Goal: Find specific page/section: Find specific page/section

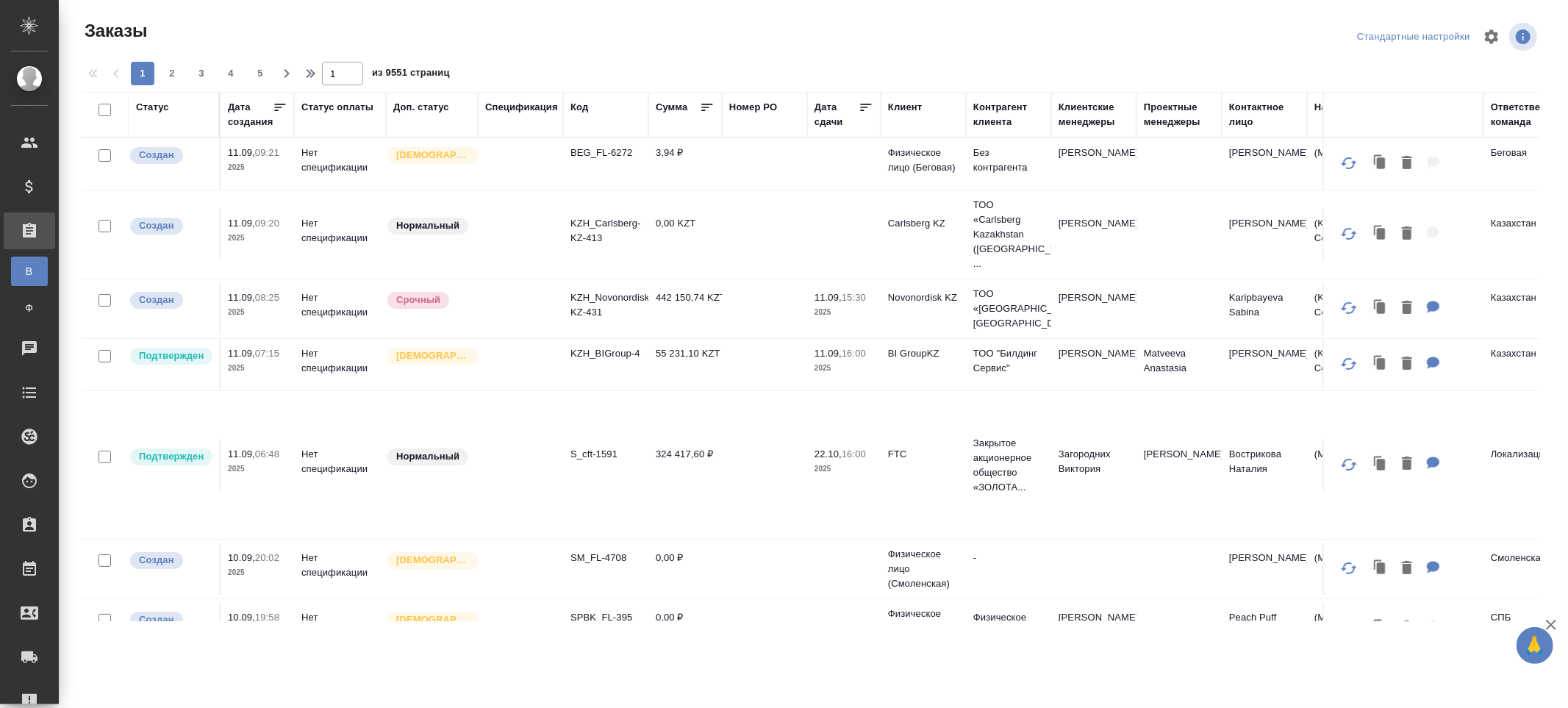
click at [1239, 123] on div "Контактное лицо" at bounding box center [1264, 114] width 71 height 29
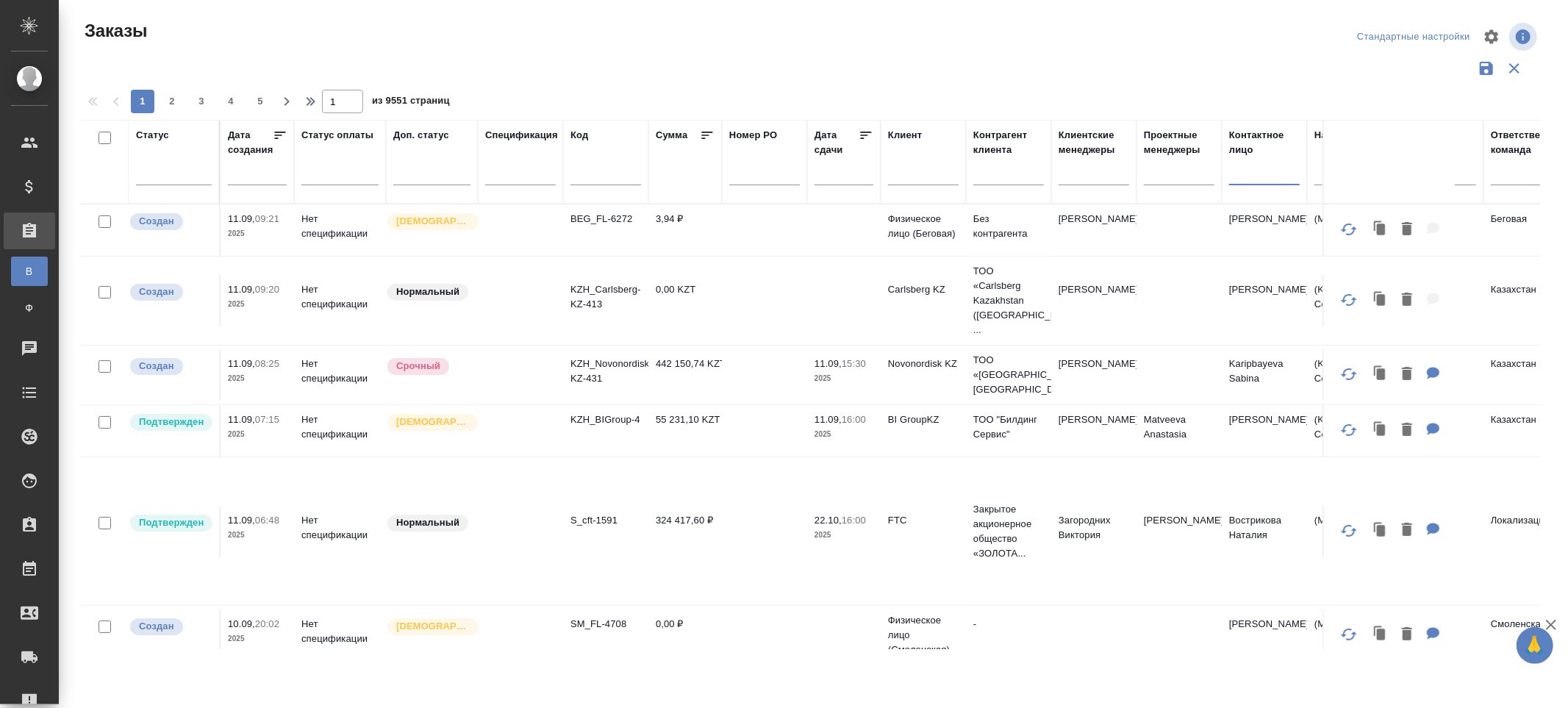
click at [1239, 182] on input "text" at bounding box center [1264, 176] width 71 height 18
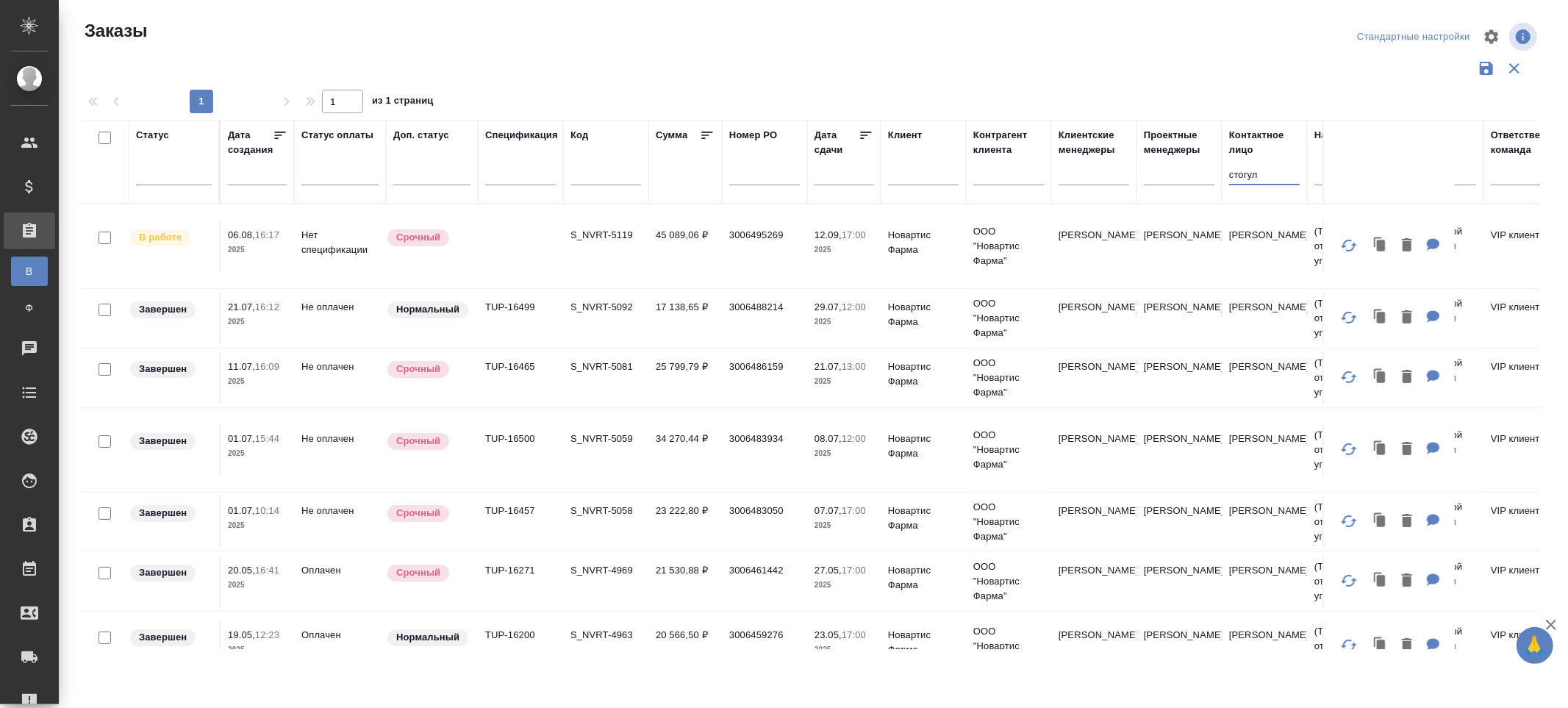
type input "стогул"
click at [748, 236] on td "3006495269" at bounding box center [765, 246] width 86 height 52
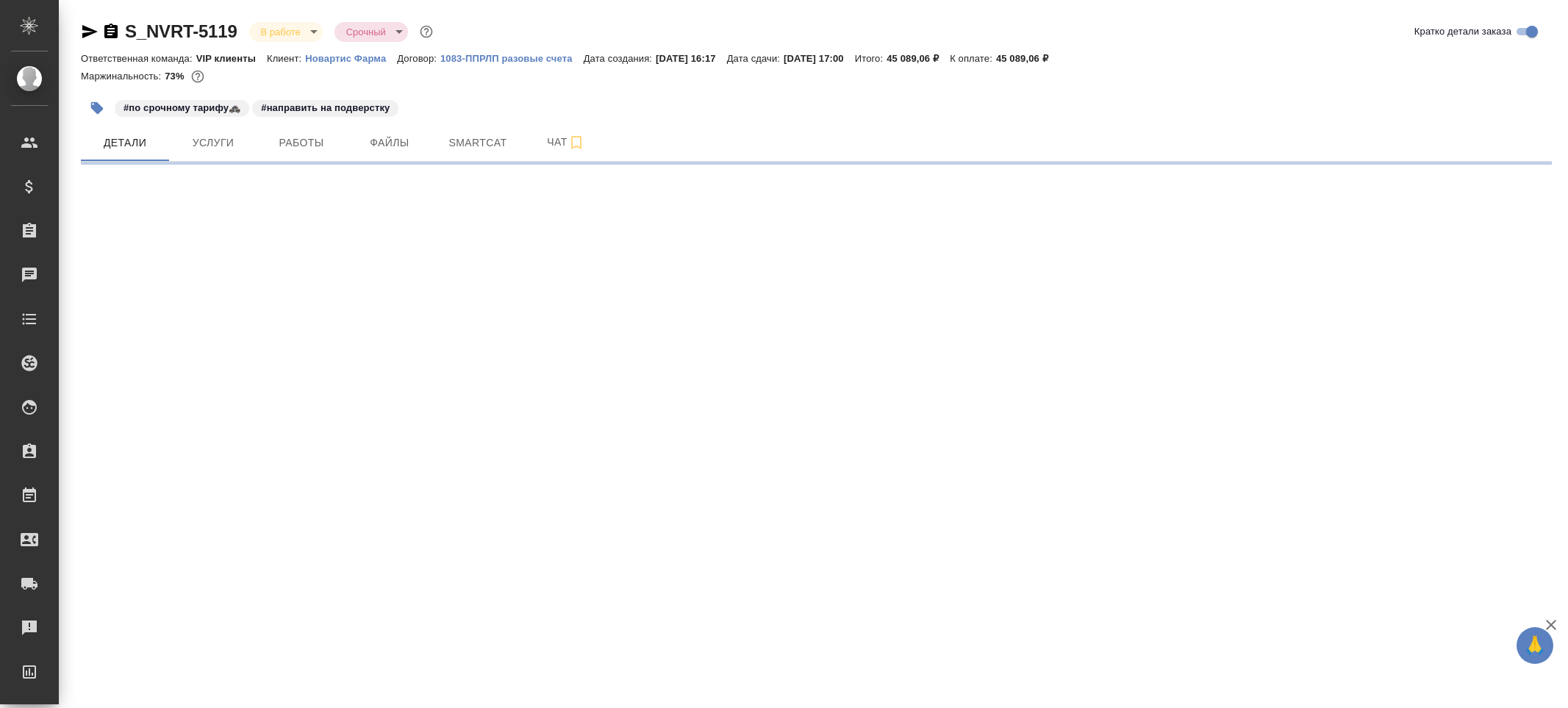
select select "RU"
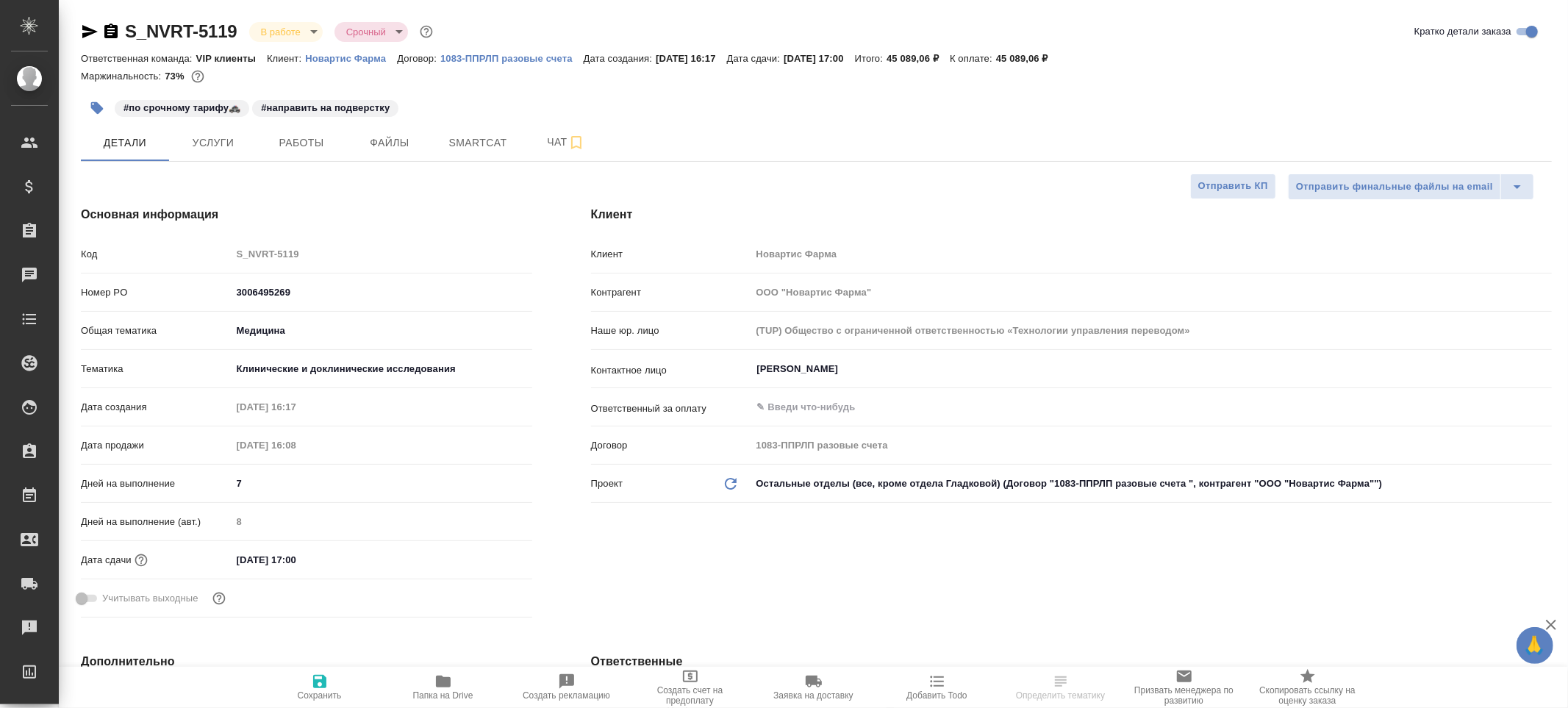
type textarea "x"
click at [554, 141] on span "Чат" at bounding box center [566, 142] width 71 height 18
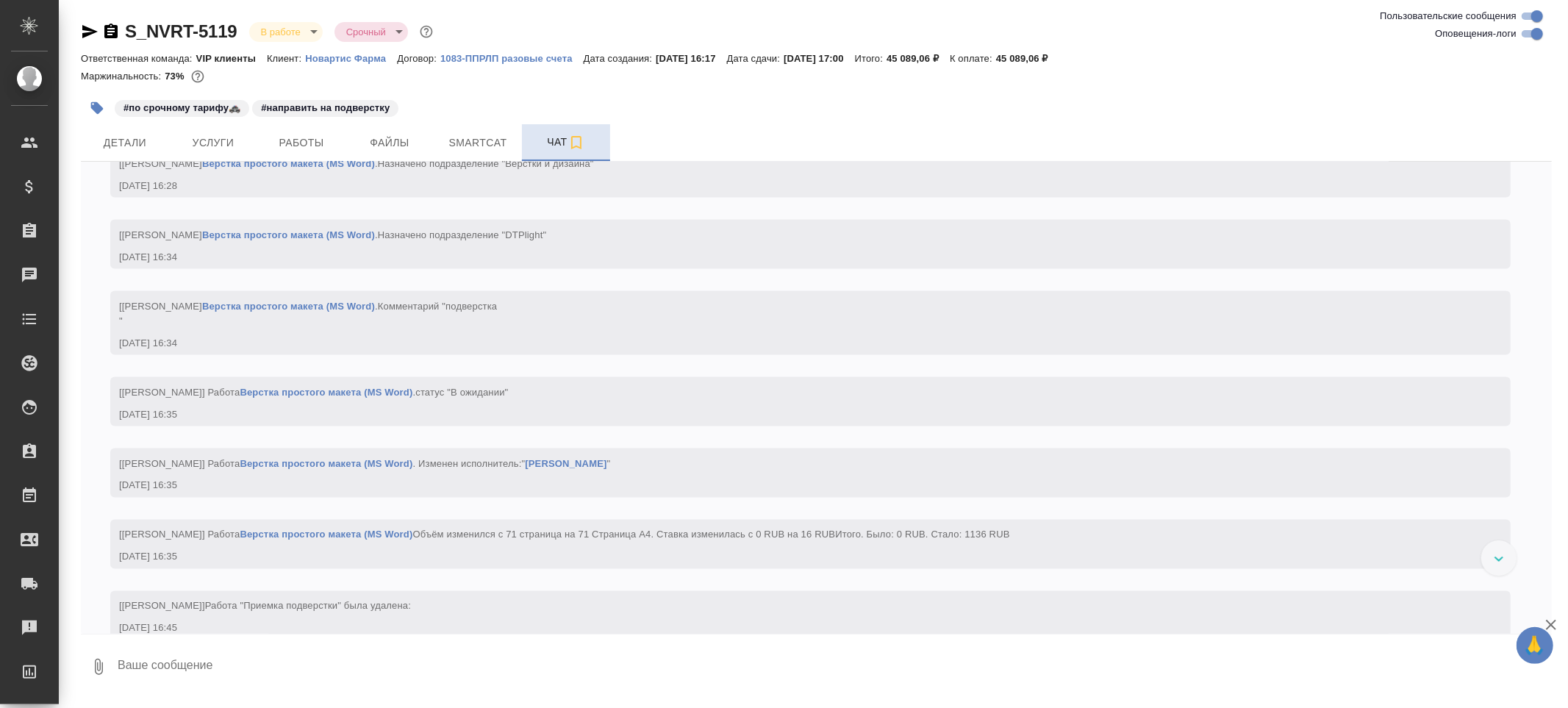
scroll to position [6894, 0]
